Goal: Task Accomplishment & Management: Complete application form

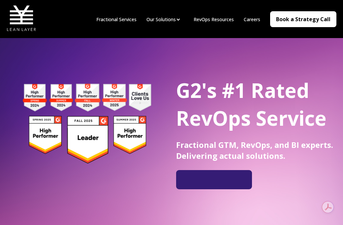
scroll to position [16, 0]
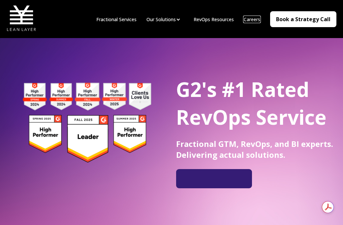
click at [254, 19] on link "Careers" at bounding box center [252, 19] width 17 height 6
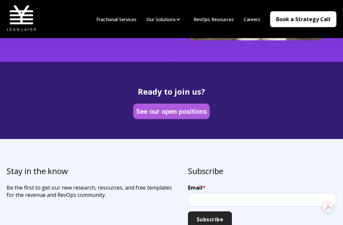
scroll to position [1908, 0]
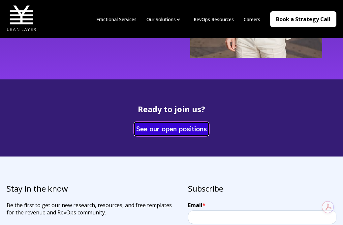
click at [163, 135] on link "See our open positions" at bounding box center [172, 128] width 74 height 13
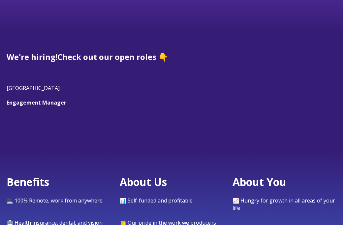
scroll to position [162, 0]
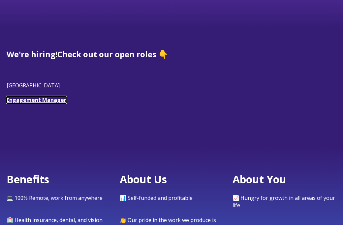
click at [53, 100] on link "Engagement Manager" at bounding box center [37, 99] width 60 height 7
